Goal: Information Seeking & Learning: Check status

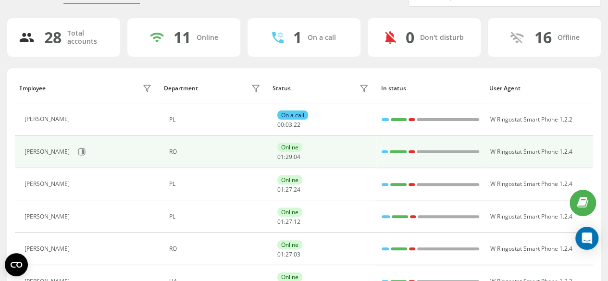
scroll to position [96, 0]
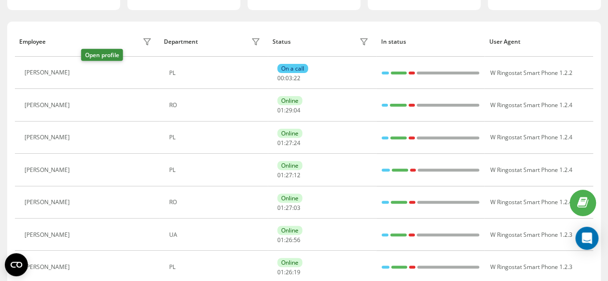
click at [84, 71] on icon at bounding box center [80, 73] width 8 height 8
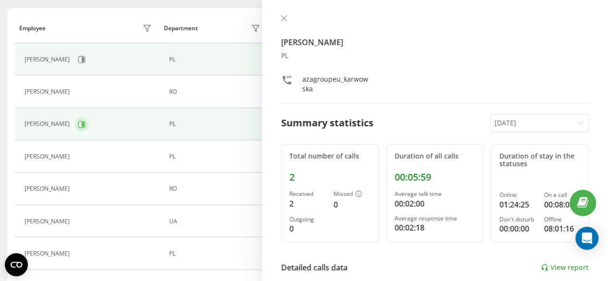
scroll to position [144, 0]
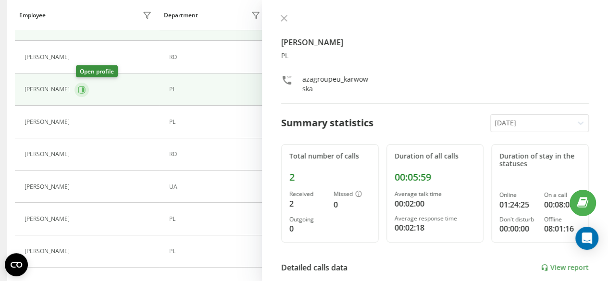
click at [84, 86] on icon at bounding box center [82, 90] width 8 height 8
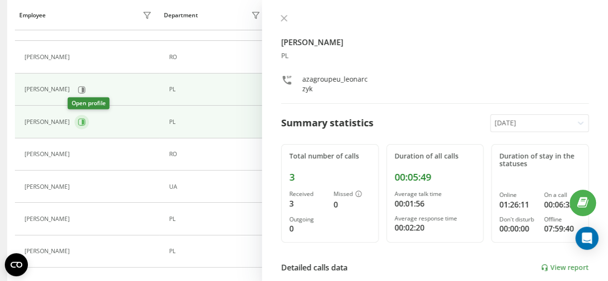
click at [78, 120] on icon at bounding box center [81, 121] width 7 height 7
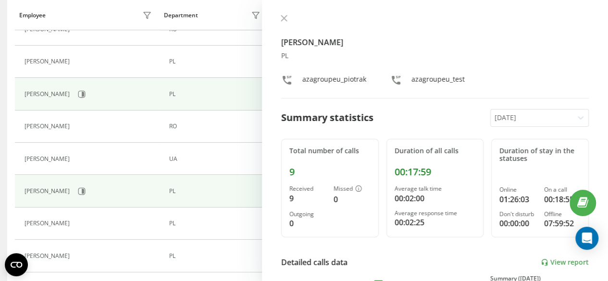
scroll to position [192, 0]
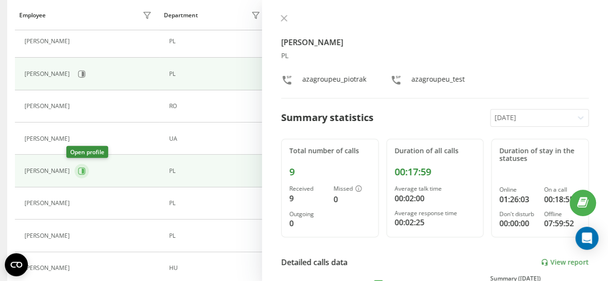
click at [78, 167] on icon at bounding box center [82, 171] width 8 height 8
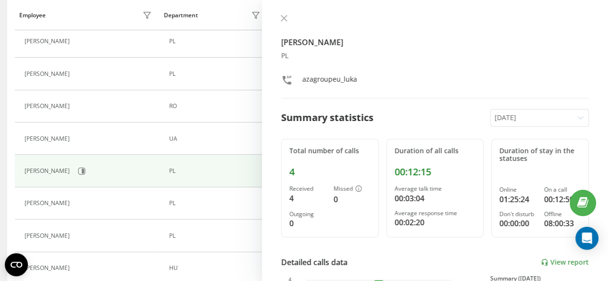
scroll to position [240, 0]
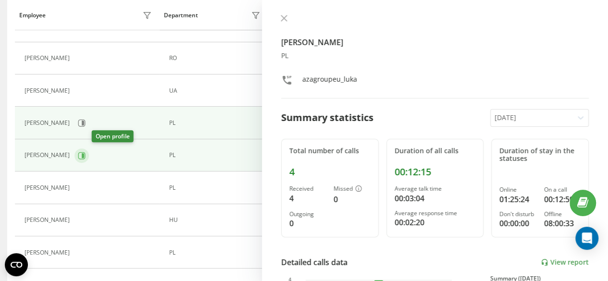
click at [86, 156] on icon at bounding box center [81, 155] width 7 height 7
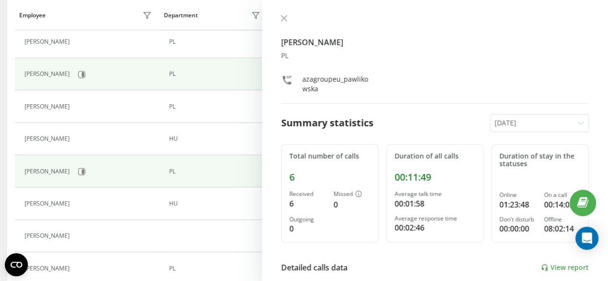
scroll to position [337, 0]
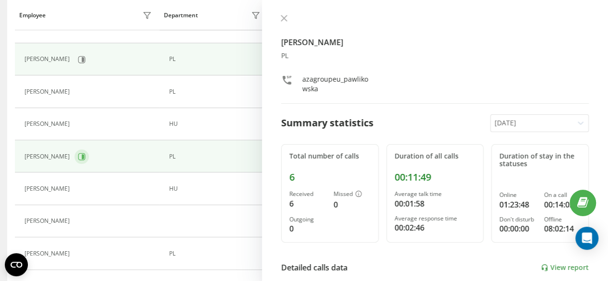
click at [84, 152] on button at bounding box center [82, 157] width 14 height 14
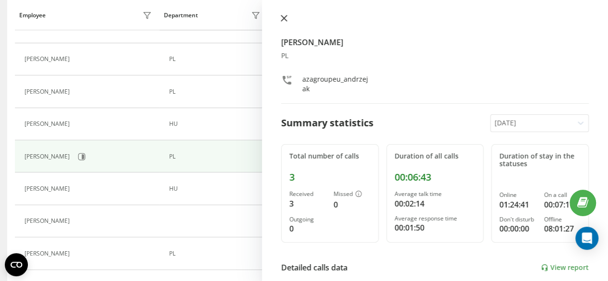
click at [285, 22] on button at bounding box center [284, 18] width 13 height 9
